Goal: Find specific page/section: Find specific page/section

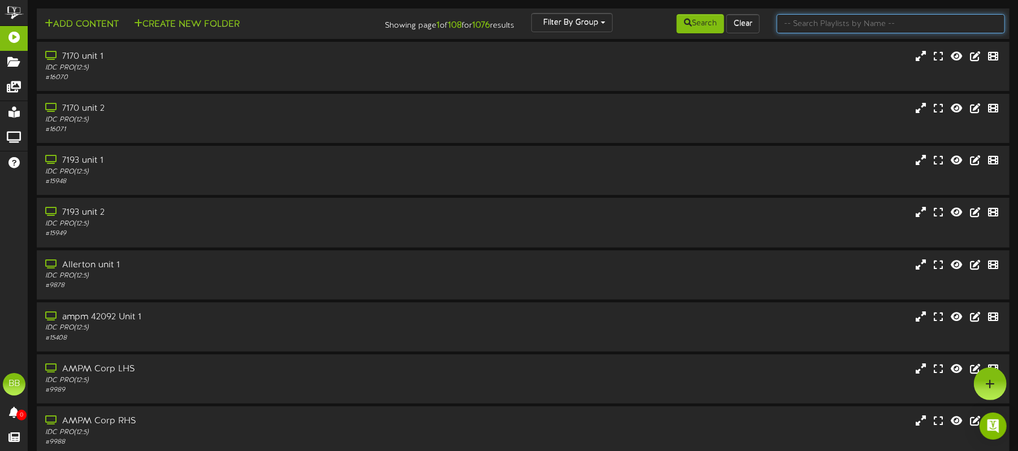
click at [828, 15] on input "text" at bounding box center [891, 23] width 228 height 19
type input "42663"
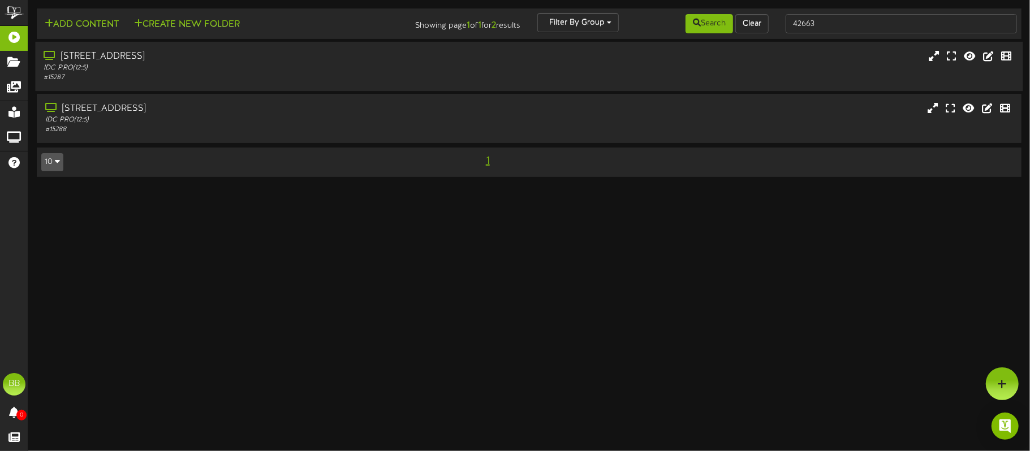
click at [399, 77] on div "# 15287" at bounding box center [241, 78] width 394 height 10
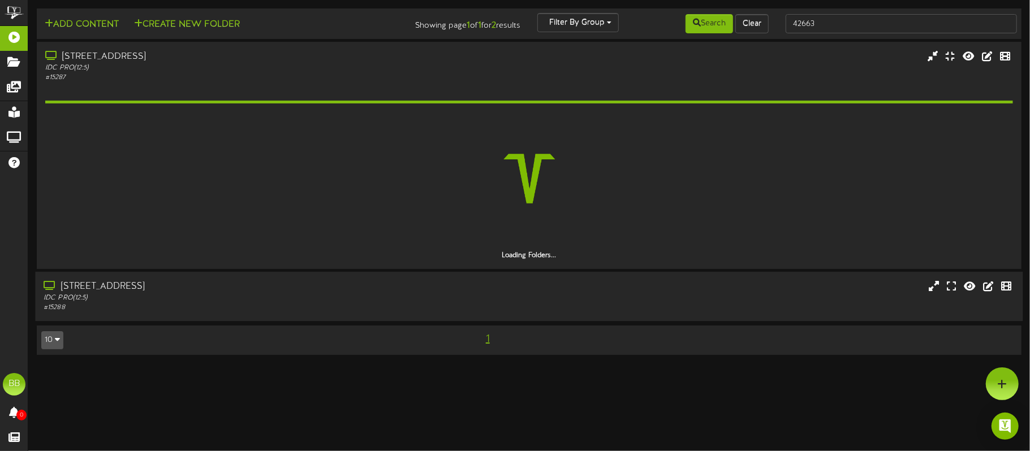
click at [369, 297] on div "IDC PRO ( 12:5 )" at bounding box center [241, 298] width 394 height 10
